Goal: Information Seeking & Learning: Learn about a topic

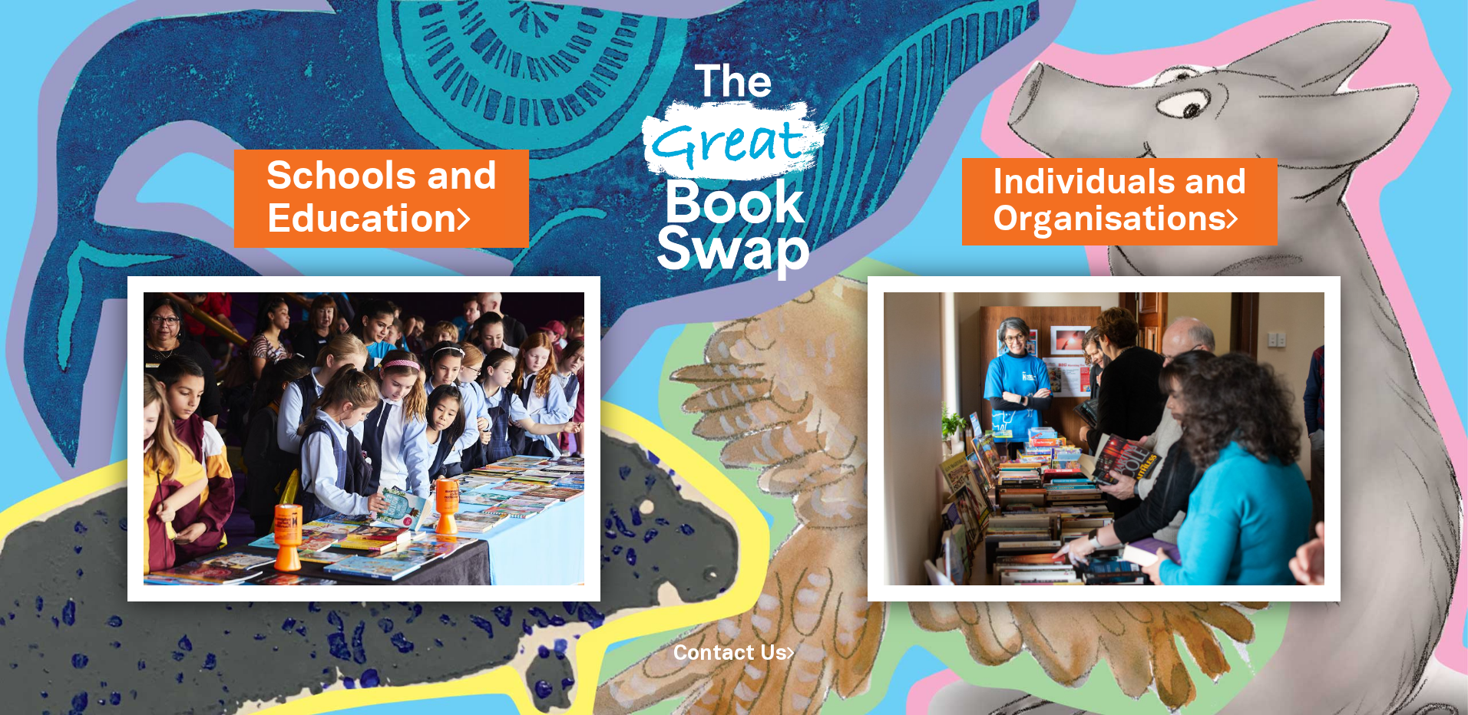
drag, startPoint x: 0, startPoint y: 0, endPoint x: 356, endPoint y: 214, distance: 415.6
click at [356, 214] on link "Schools and Education" at bounding box center [381, 198] width 230 height 97
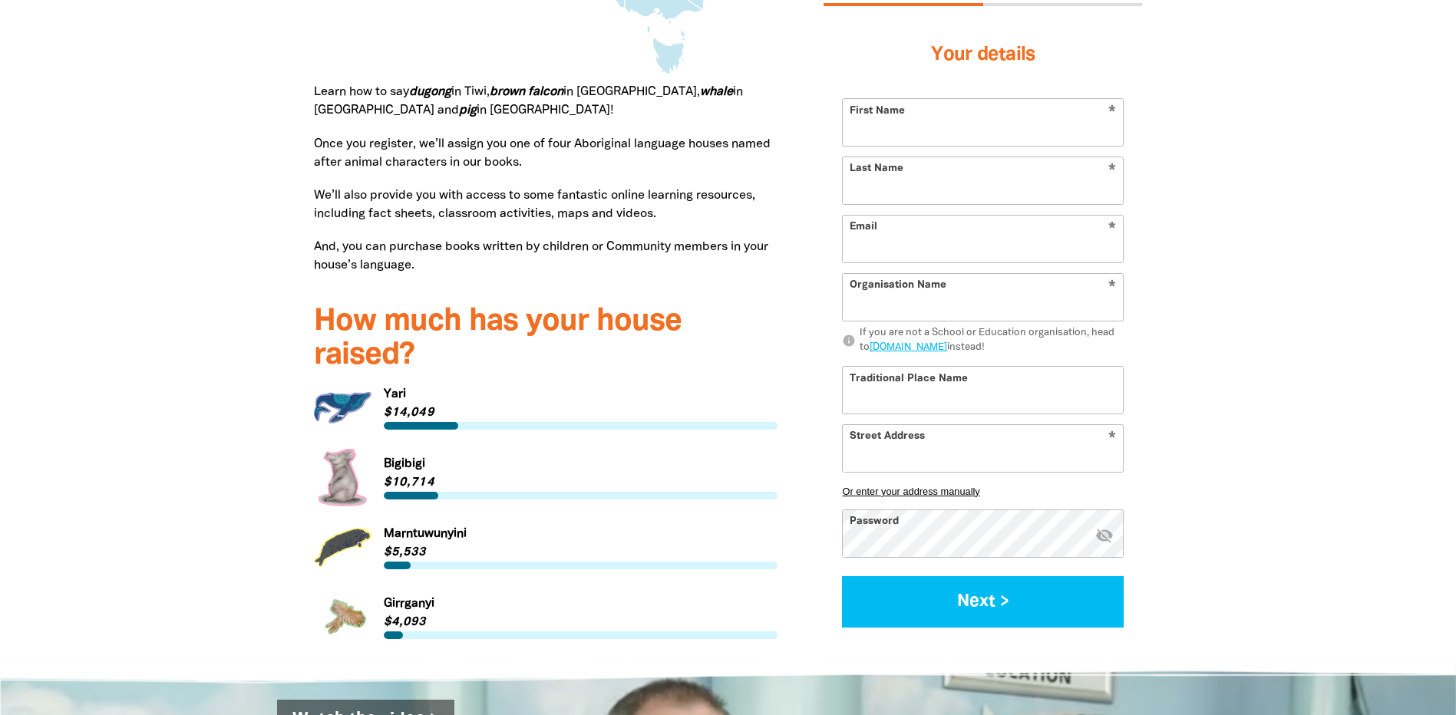
scroll to position [1842, 0]
